Goal: Transaction & Acquisition: Purchase product/service

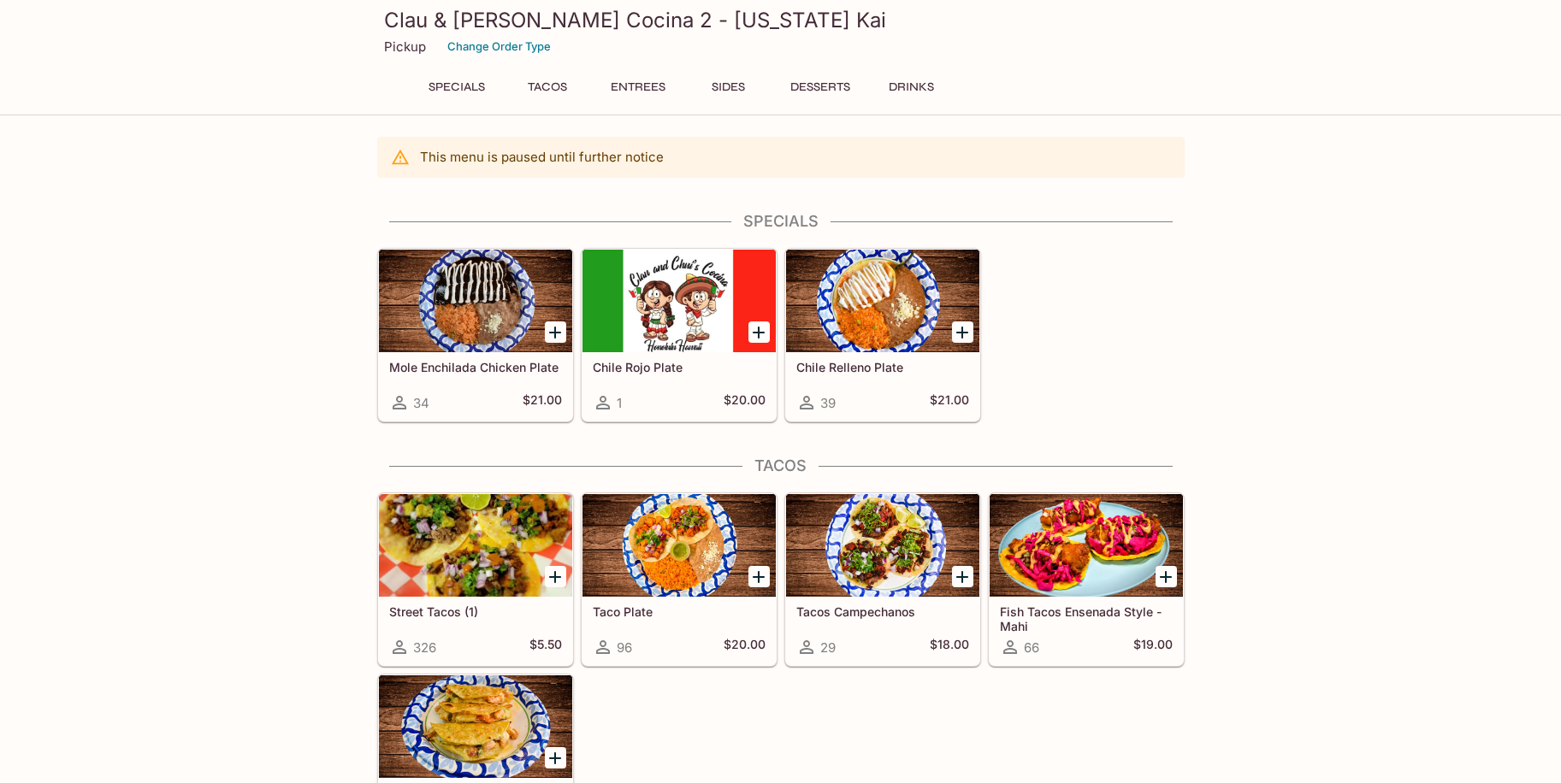
click at [553, 86] on button "Tacos" at bounding box center [547, 87] width 77 height 24
click at [444, 608] on h5 "Street Tacos (1)" at bounding box center [475, 612] width 173 height 15
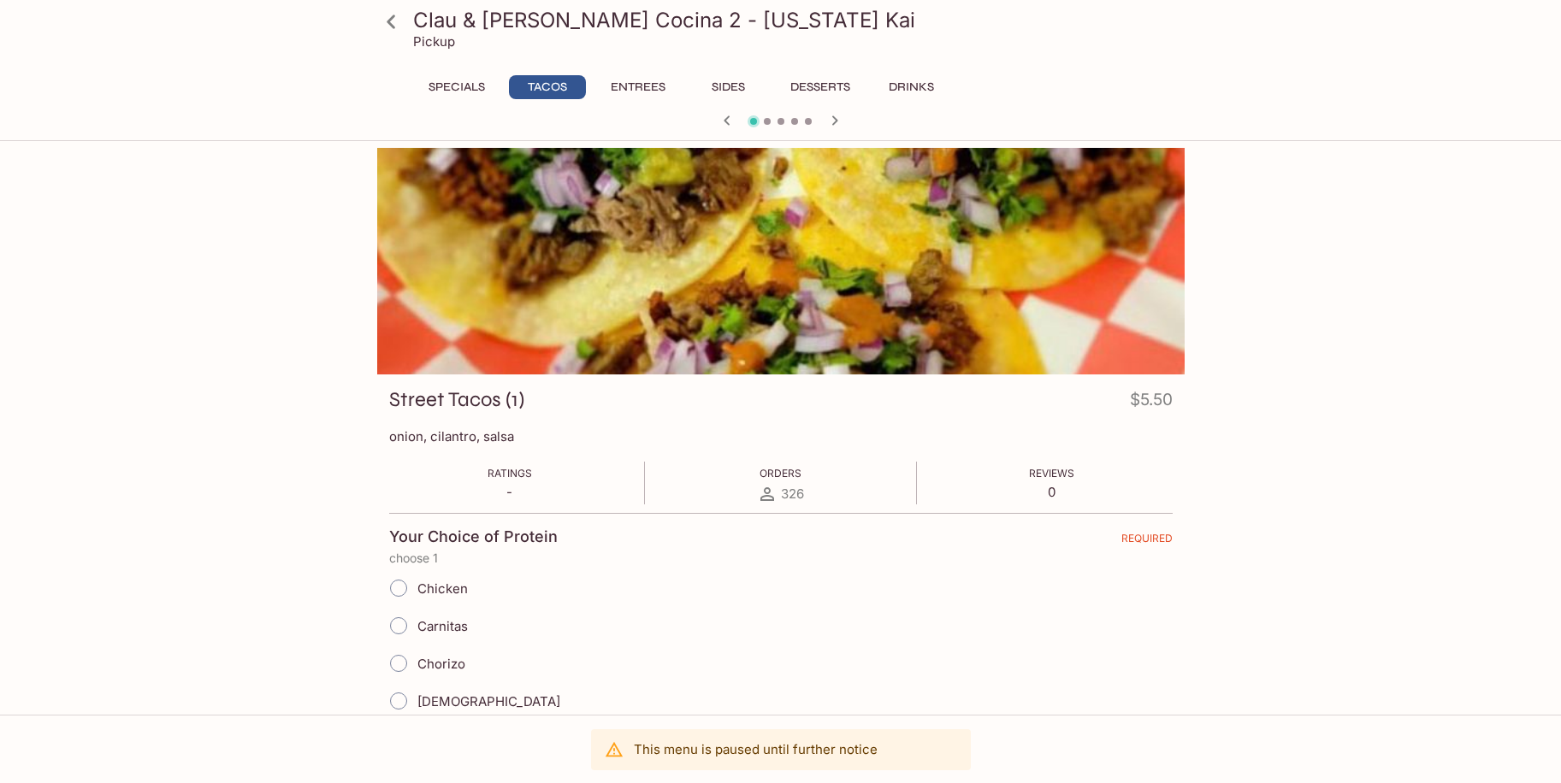
click at [458, 97] on button "Specials" at bounding box center [456, 87] width 77 height 24
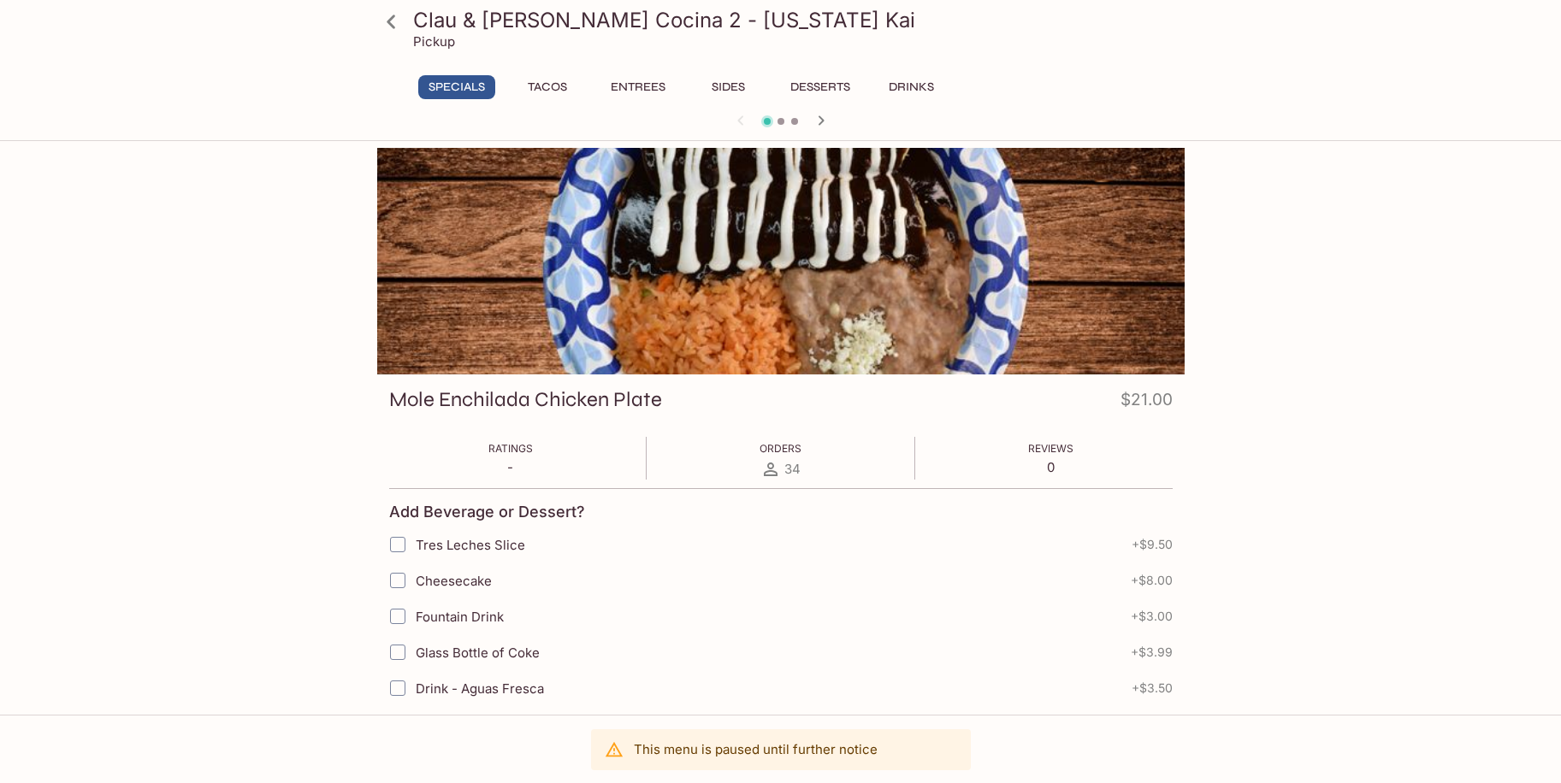
click at [650, 86] on button "Entrees" at bounding box center [637, 87] width 77 height 24
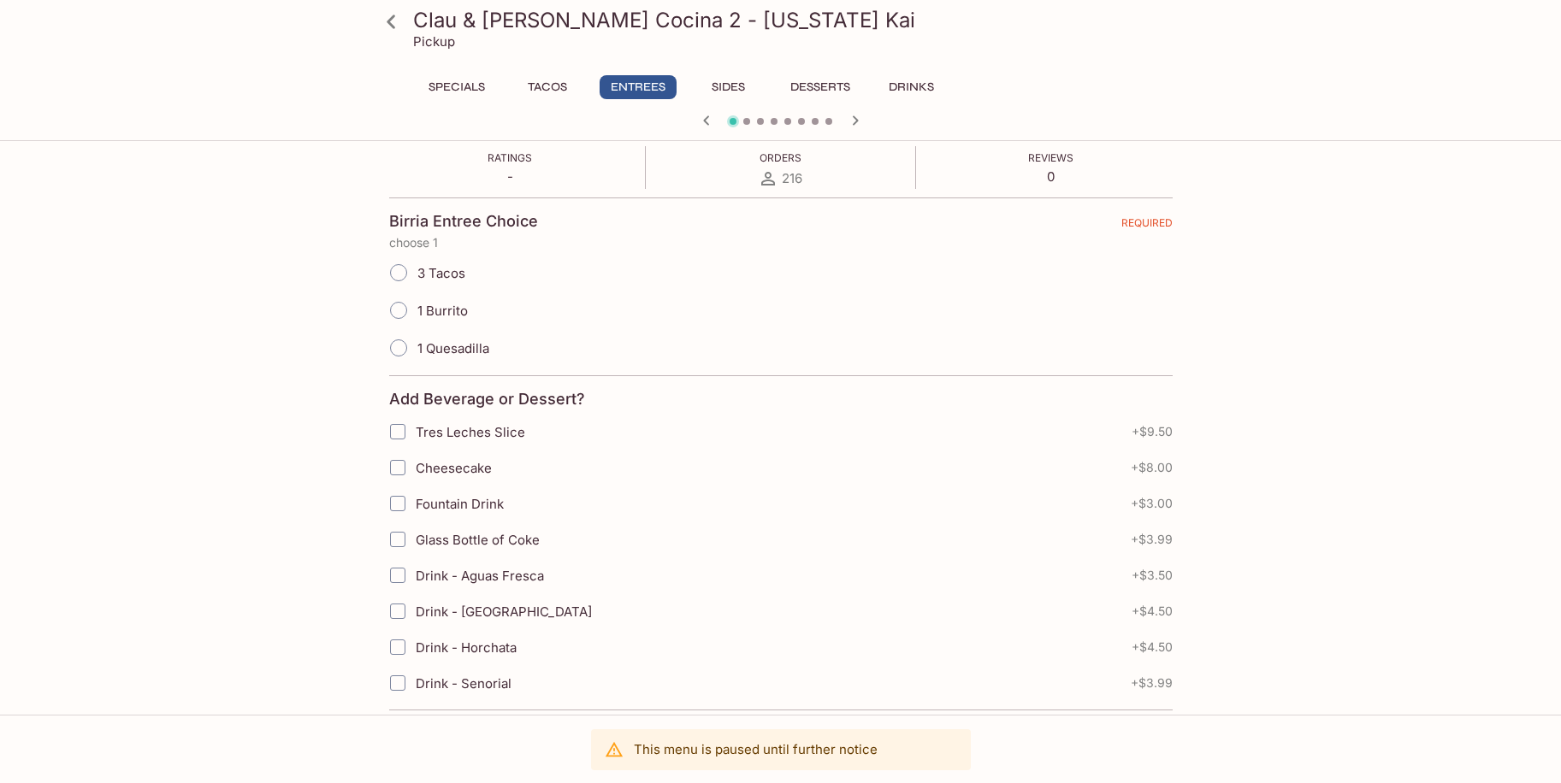
scroll to position [318, 0]
click at [440, 309] on span "1 Burrito" at bounding box center [442, 308] width 50 height 16
click at [416, 309] on input "1 Burrito" at bounding box center [399, 308] width 36 height 36
radio input "true"
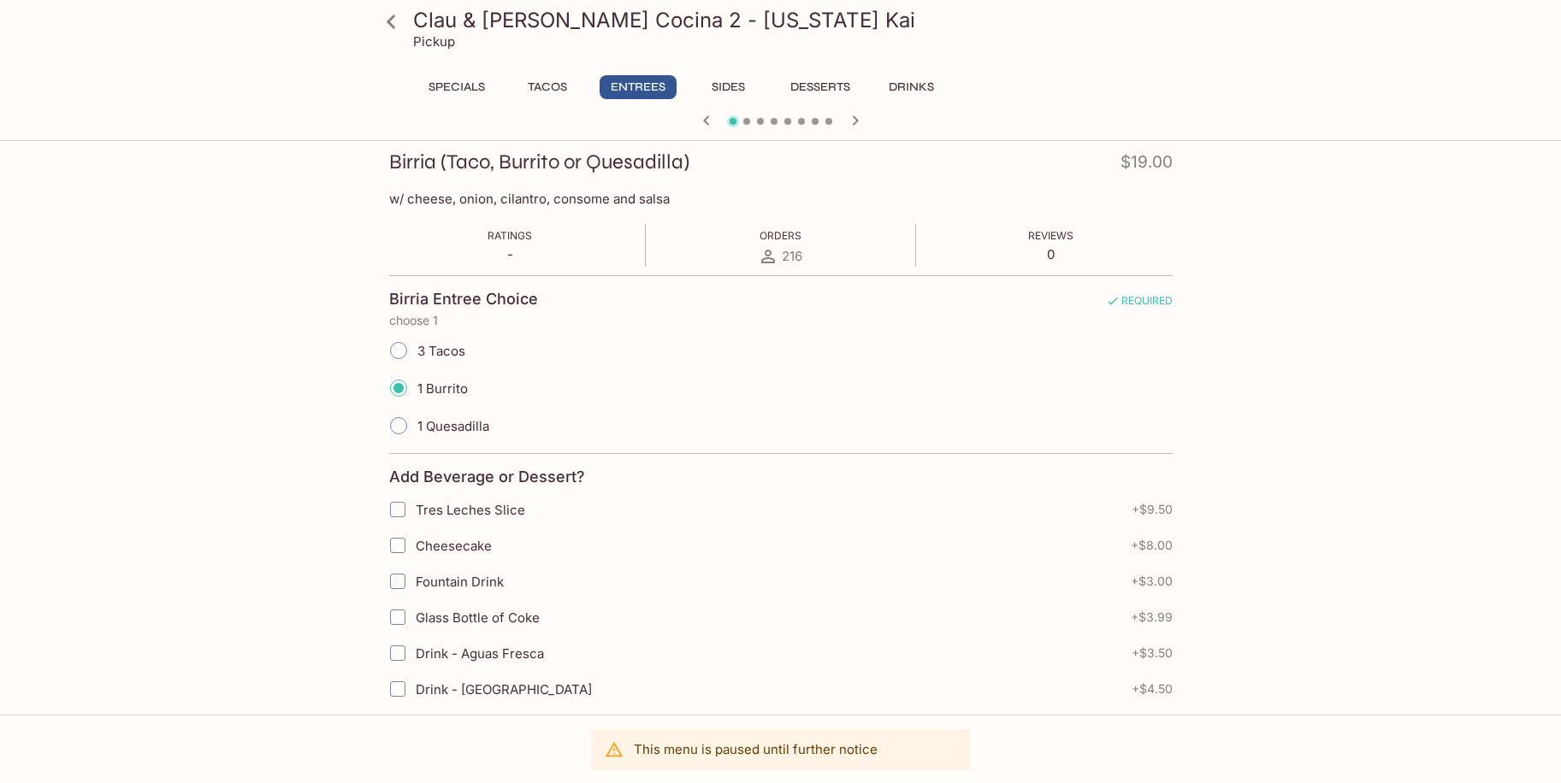
scroll to position [0, 0]
